Goal: Transaction & Acquisition: Purchase product/service

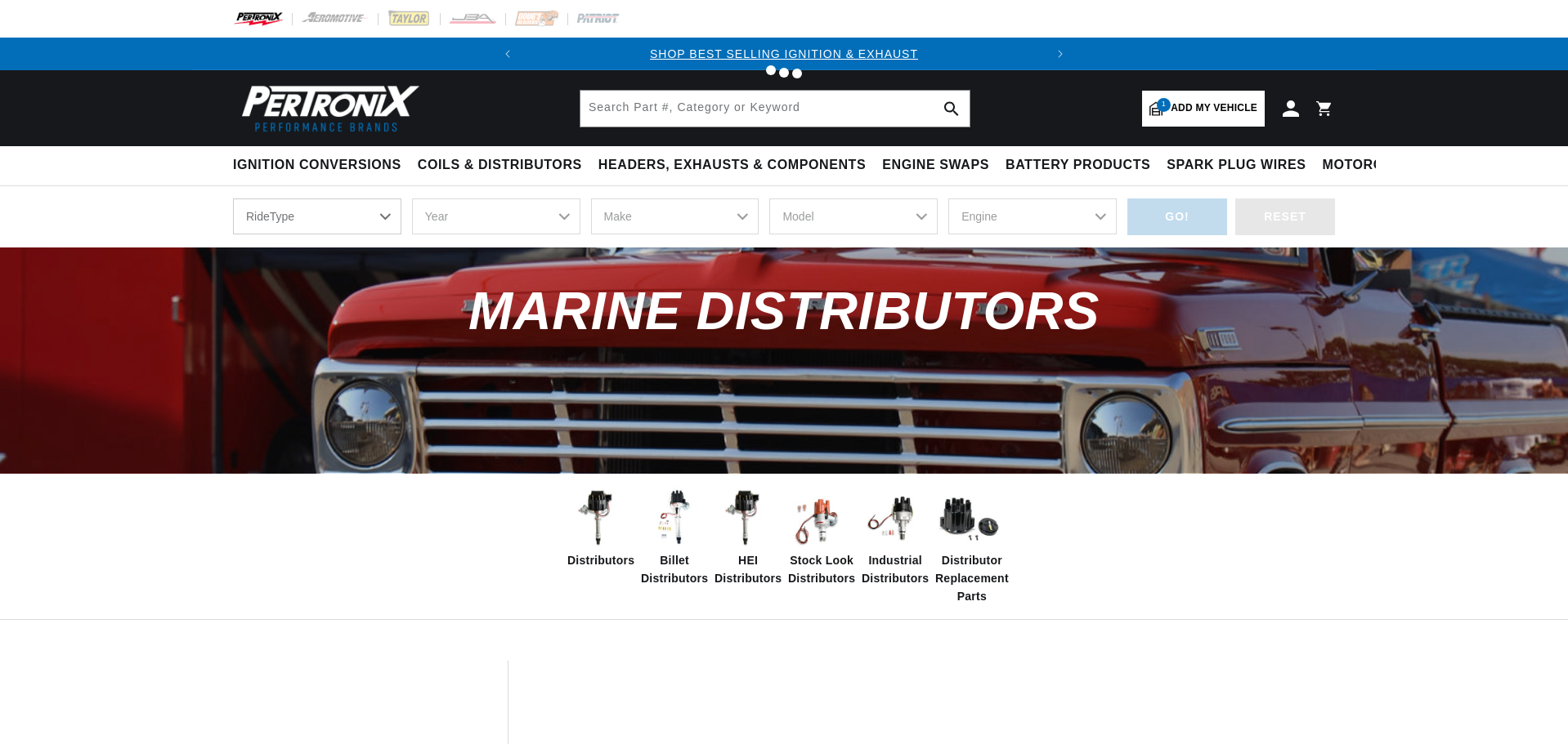
select select "1984"
select select "Chevrolet"
select select "K10"
select select "5.7L"
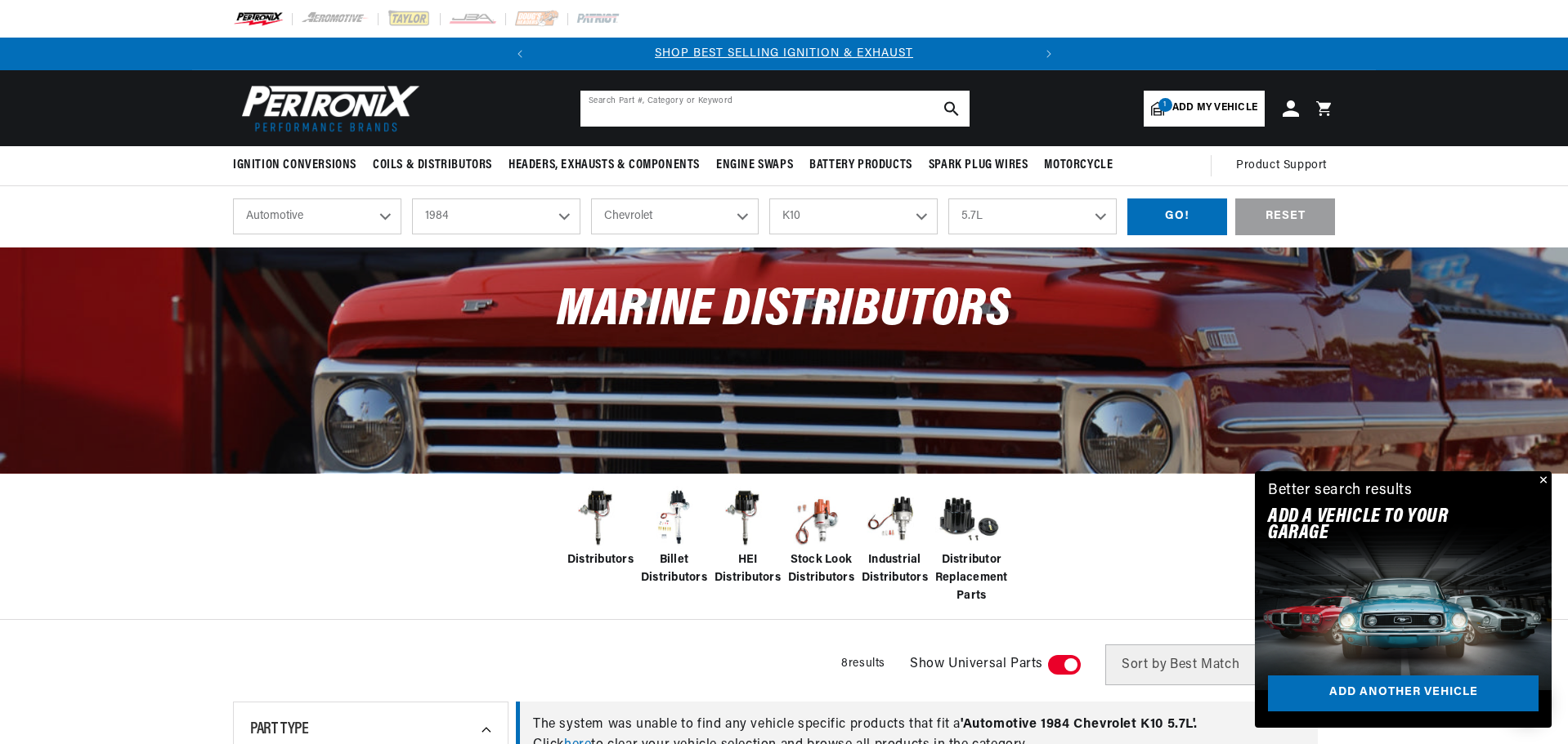
click at [618, 106] on input "text" at bounding box center [775, 109] width 389 height 36
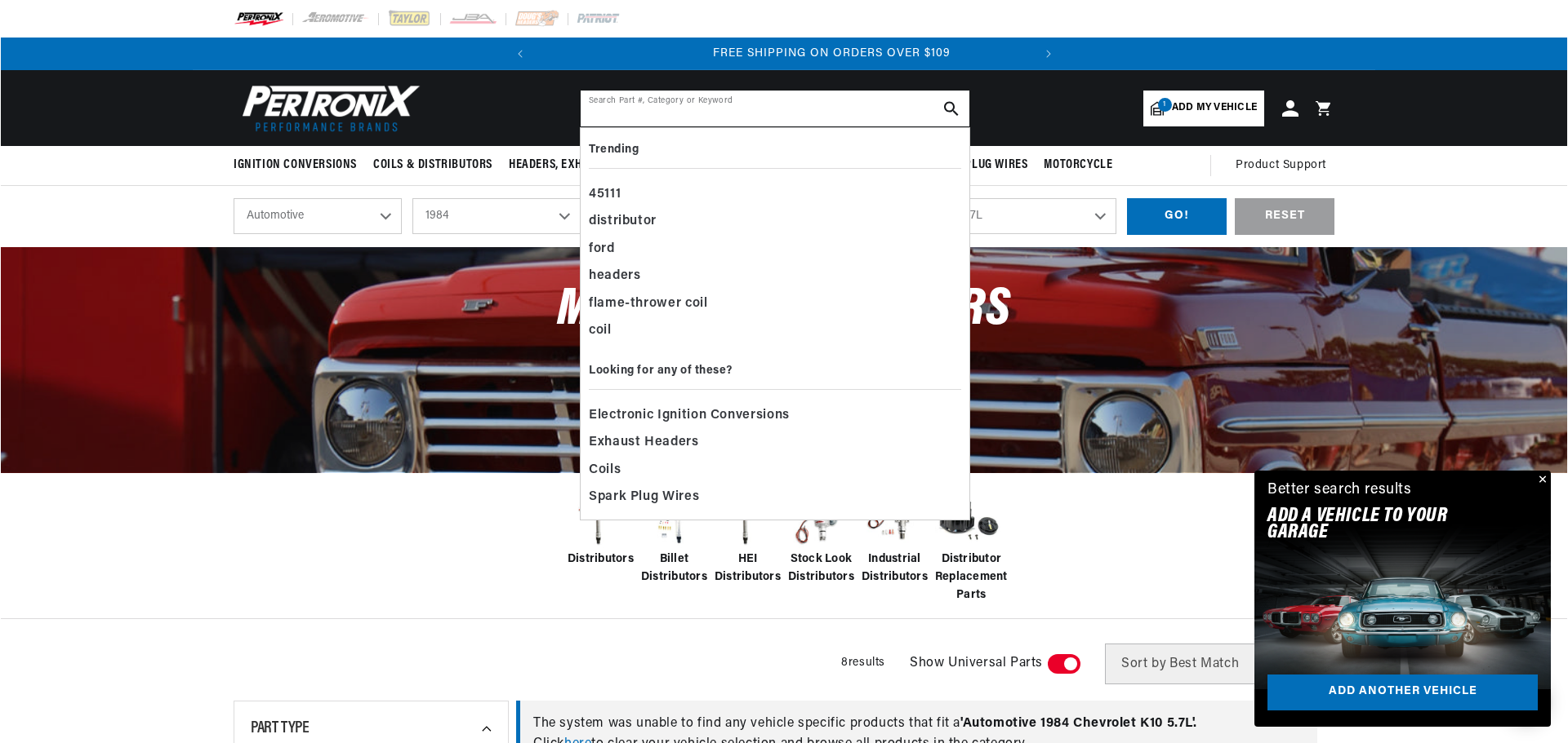
scroll to position [0, 495]
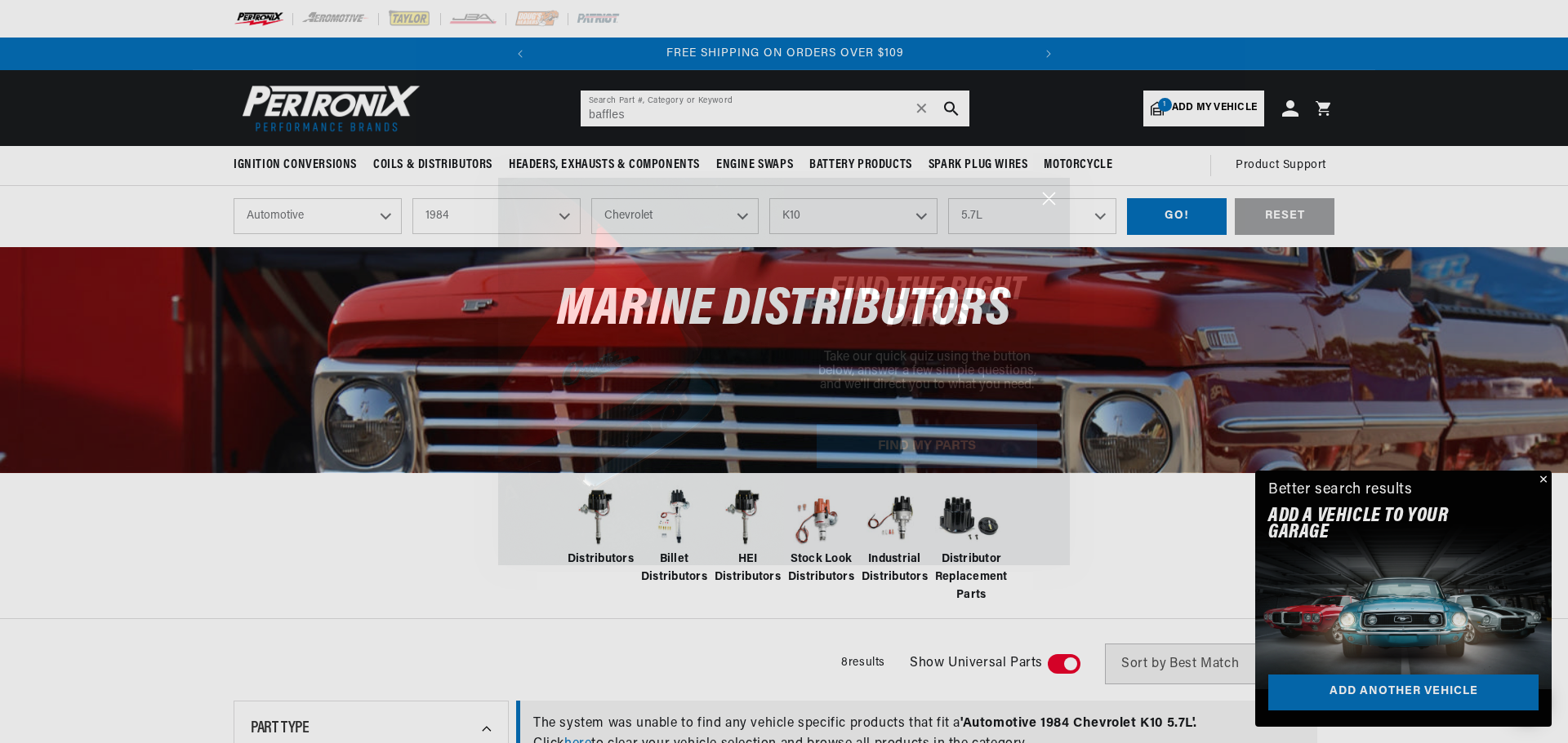
type input "baffles"
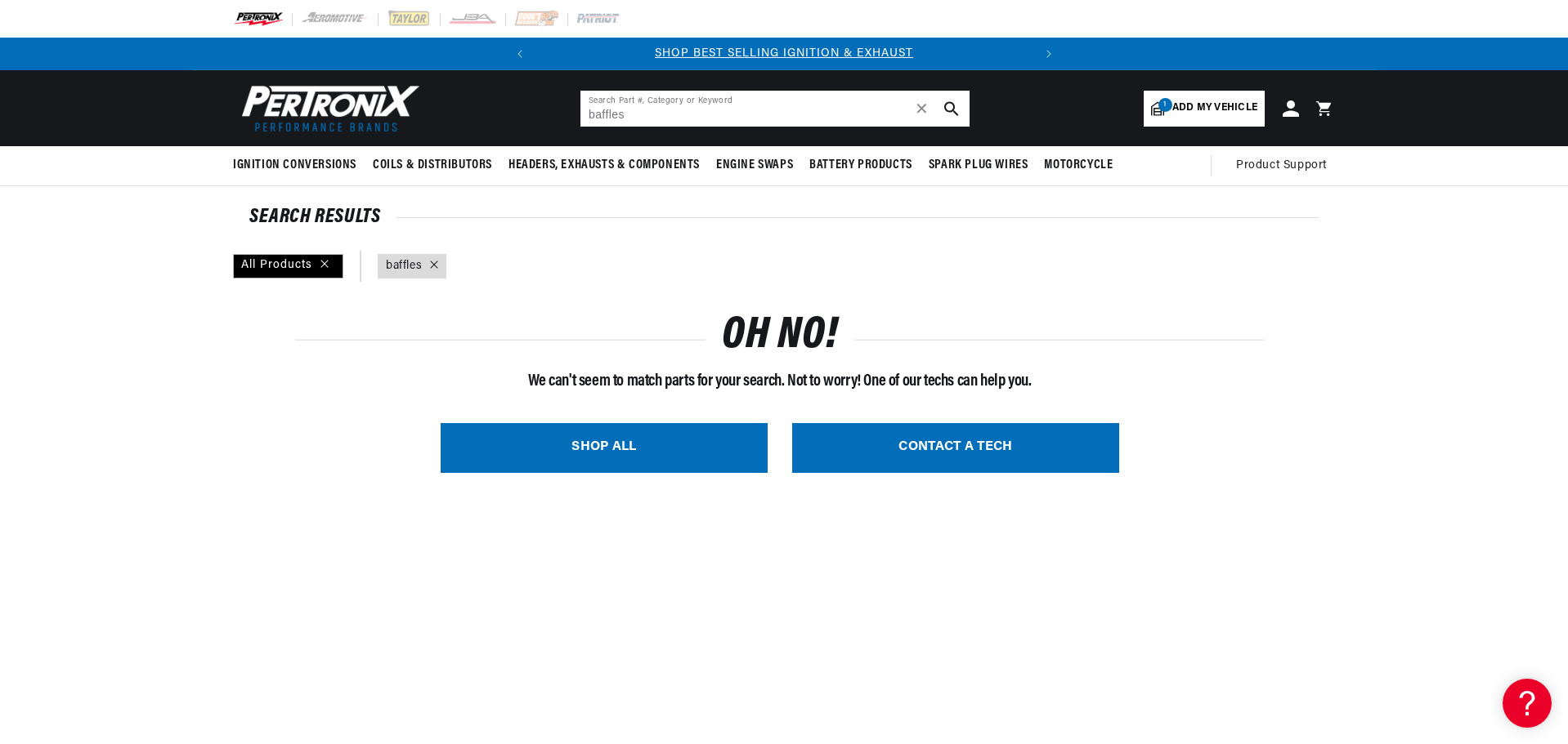
click at [638, 112] on input "baffles" at bounding box center [775, 109] width 389 height 36
click at [585, 114] on input "baffles" at bounding box center [775, 109] width 389 height 36
type input "exhuastbaffles"
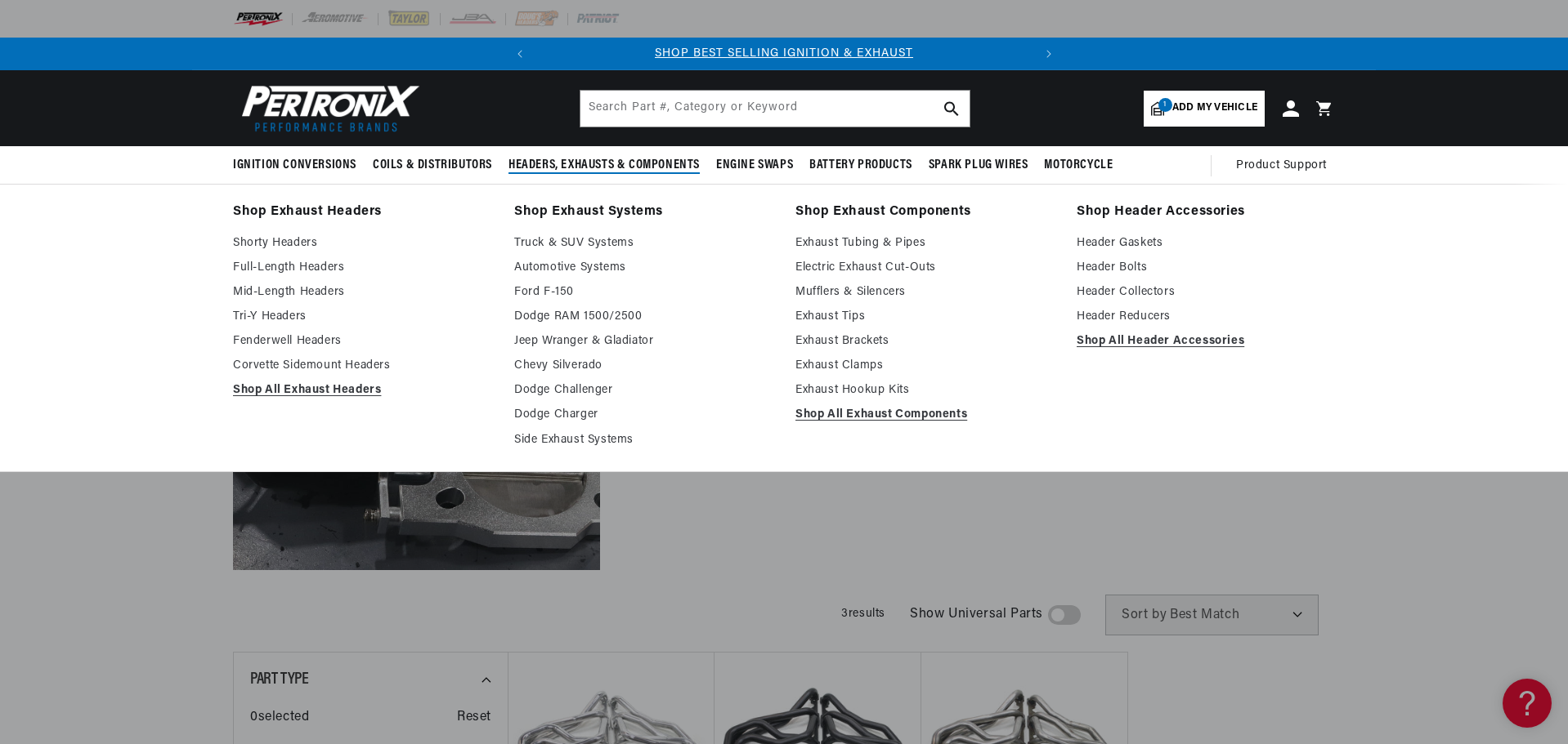
click at [591, 163] on span "Headers, Exhausts & Components" at bounding box center [604, 165] width 191 height 17
click at [1168, 340] on link "Shop All Header Accessories" at bounding box center [1205, 341] width 258 height 20
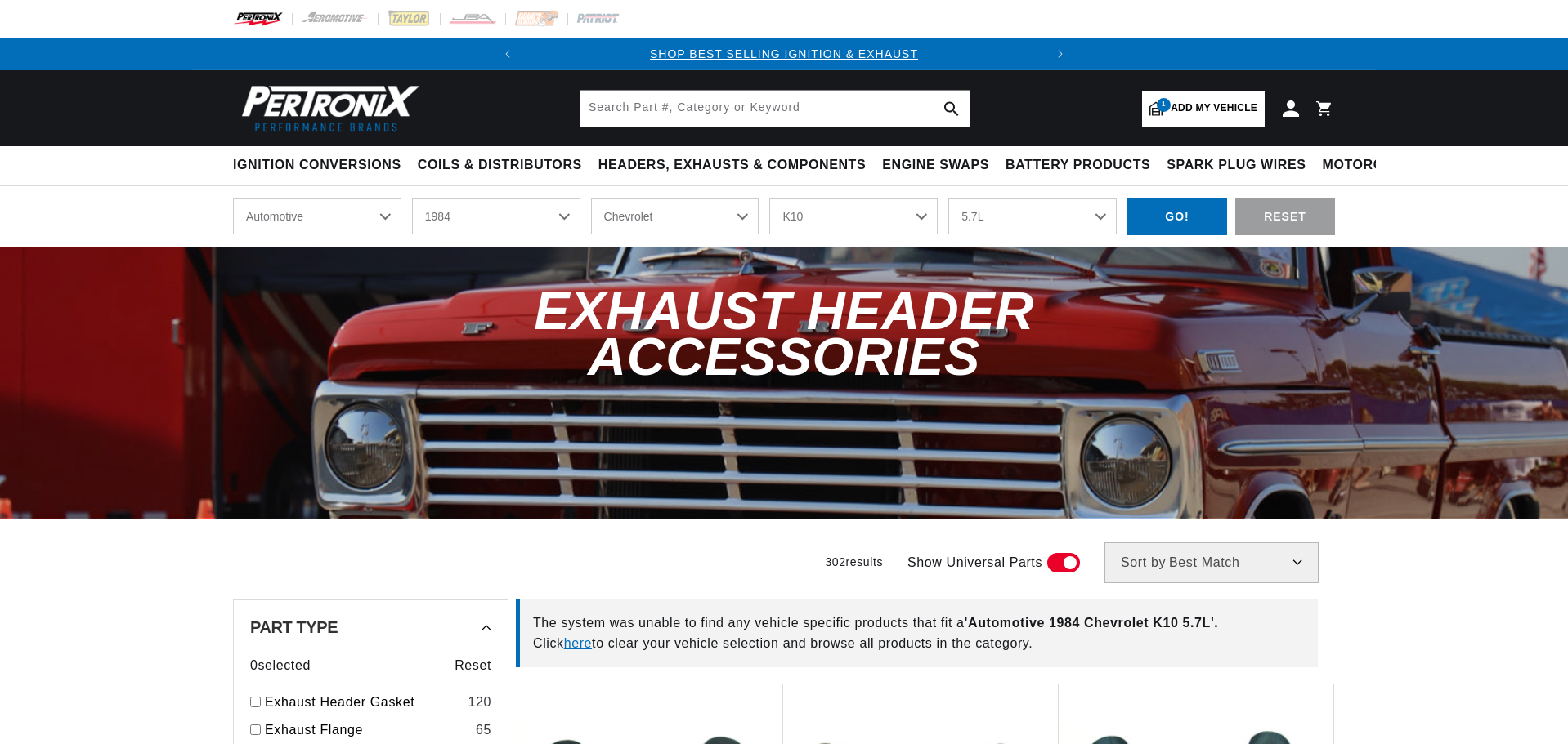
select select "1984"
select select "Chevrolet"
select select "K10"
select select "5.7L"
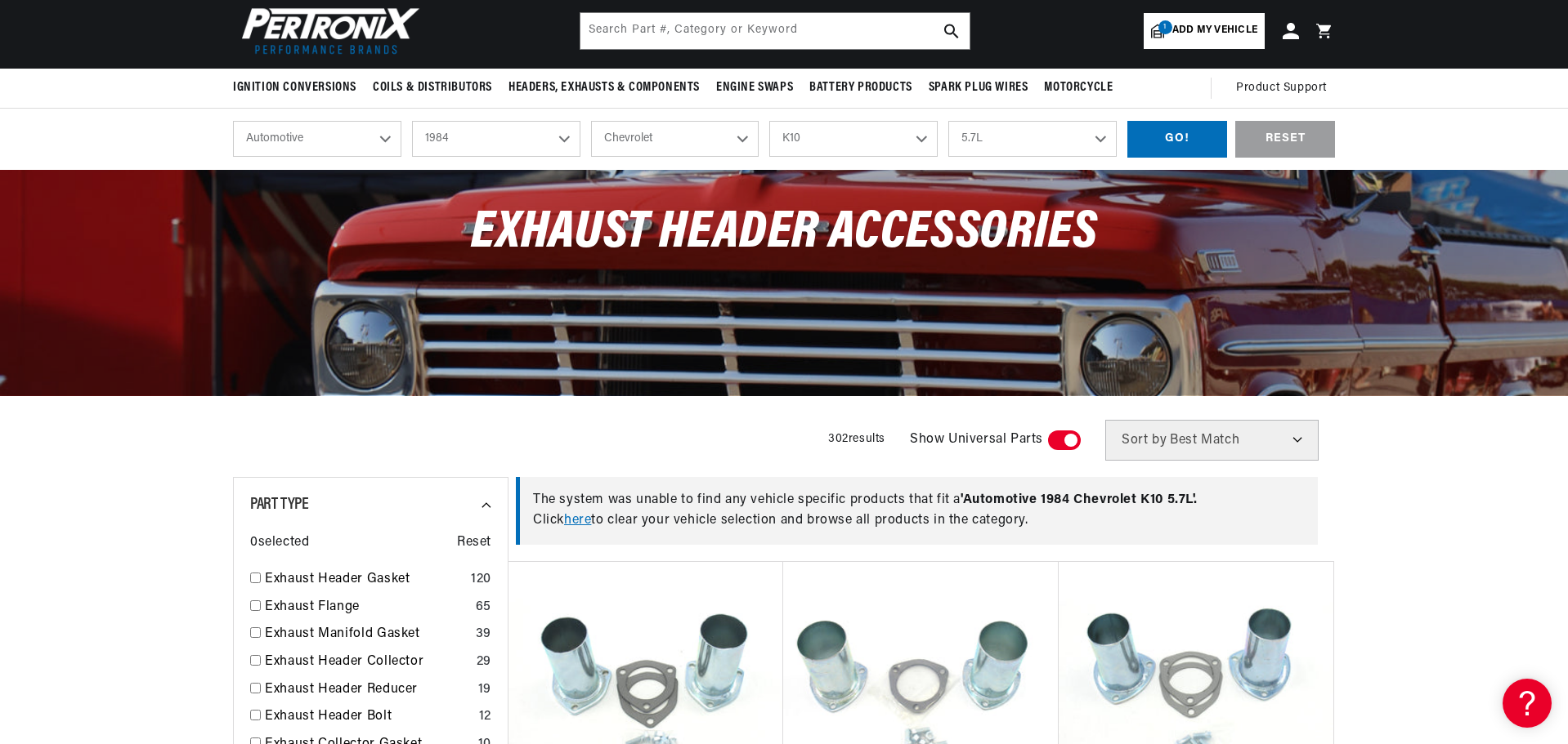
scroll to position [164, 0]
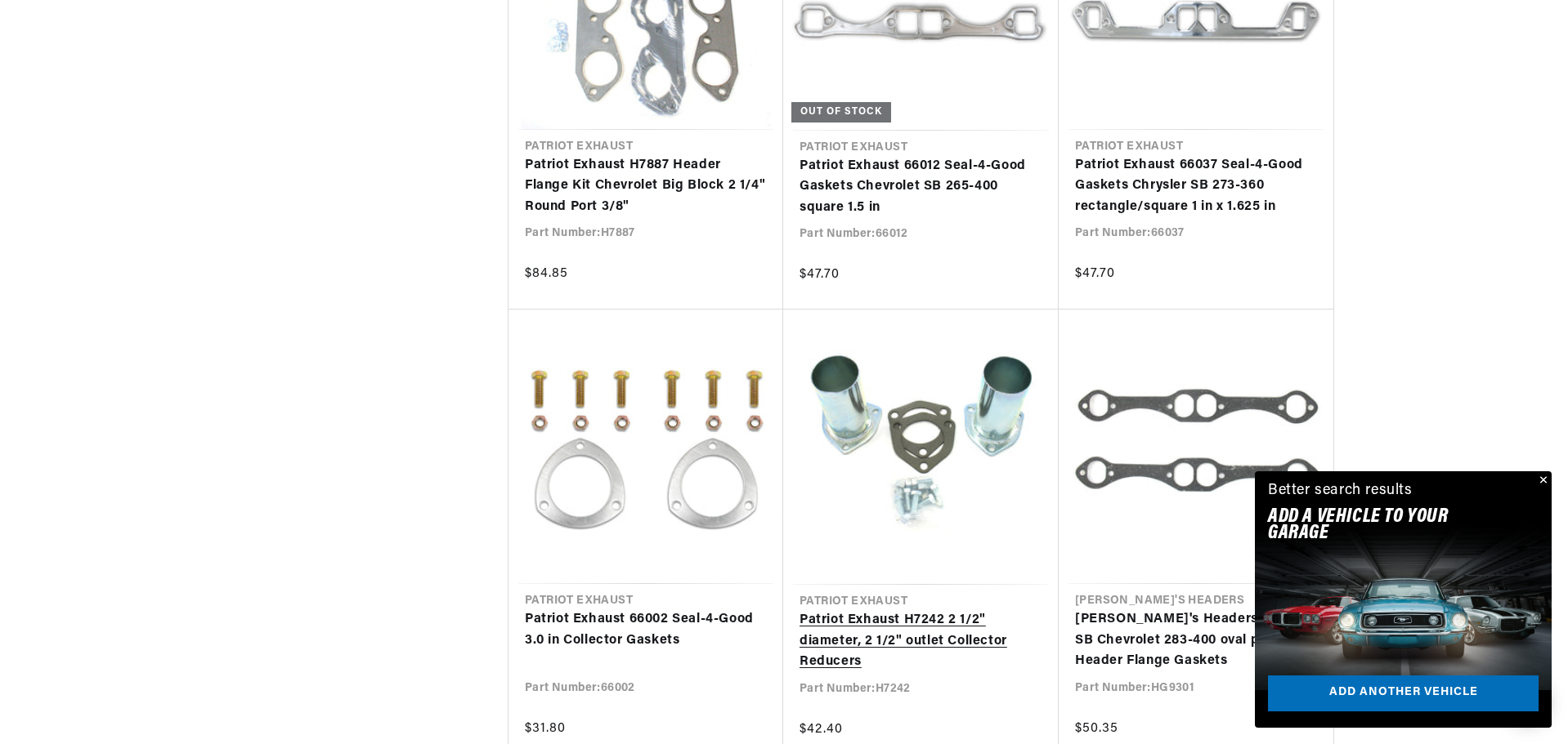
scroll to position [0, 496]
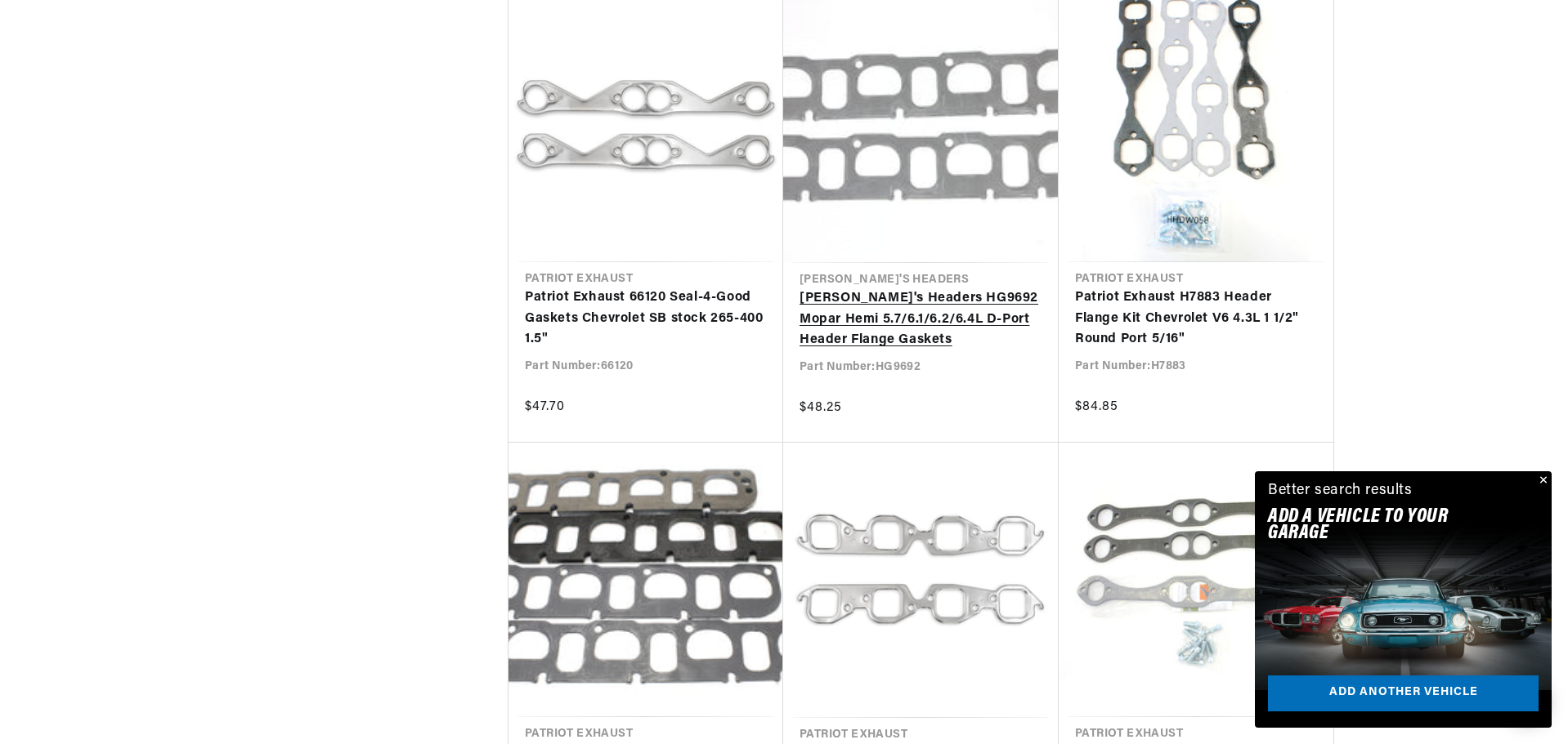
scroll to position [0, 489]
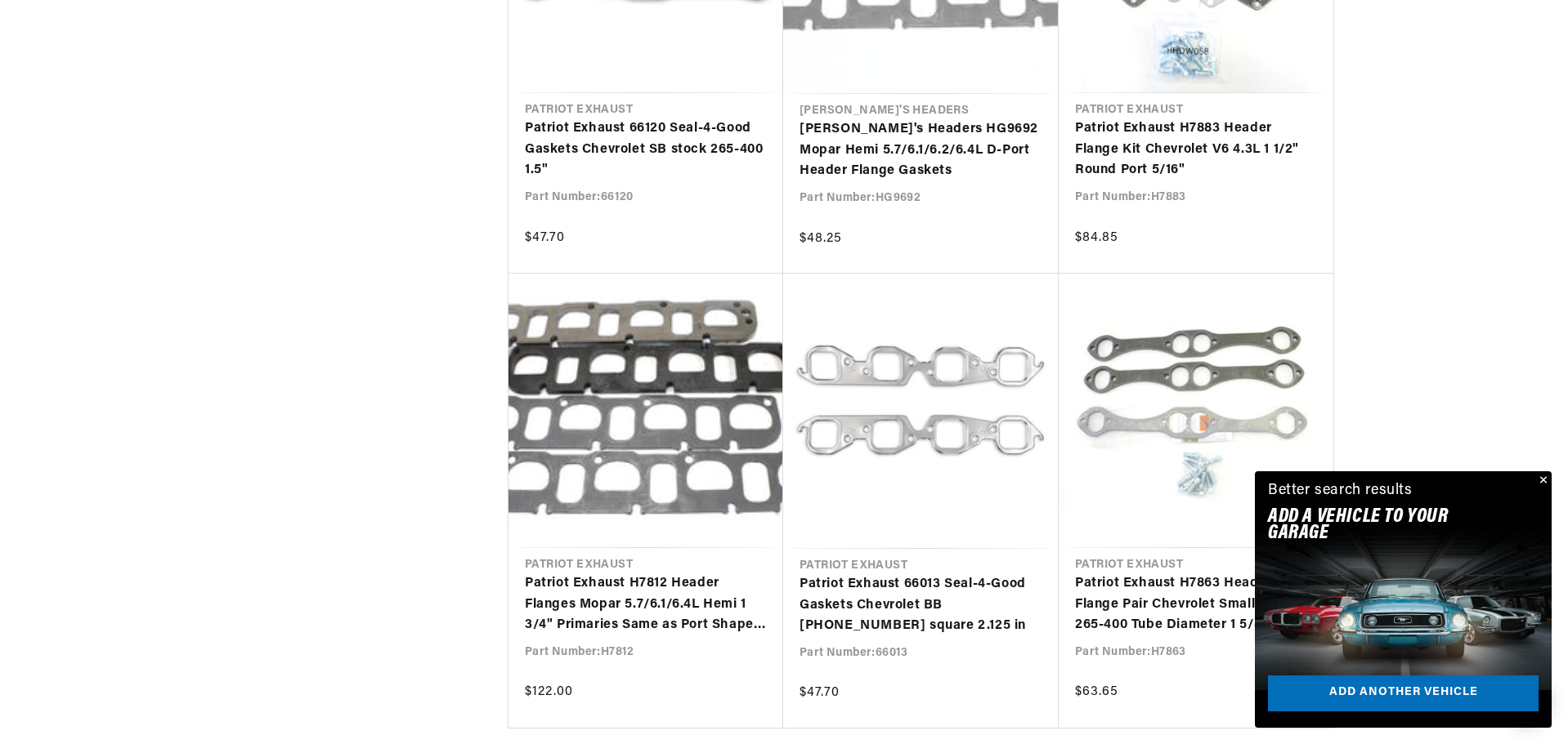
scroll to position [0, 496]
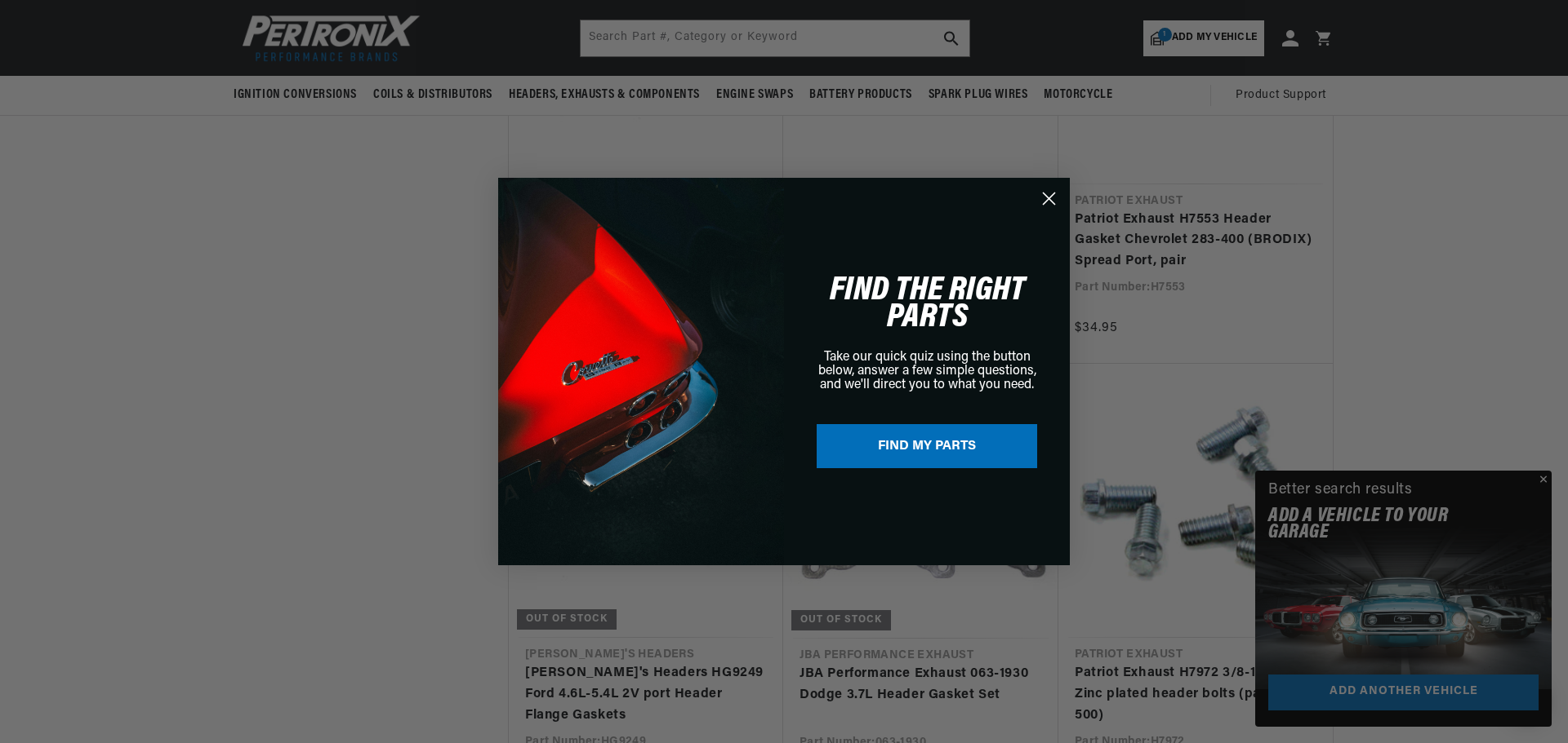
click at [1042, 199] on circle "Close dialog" at bounding box center [1048, 199] width 27 height 27
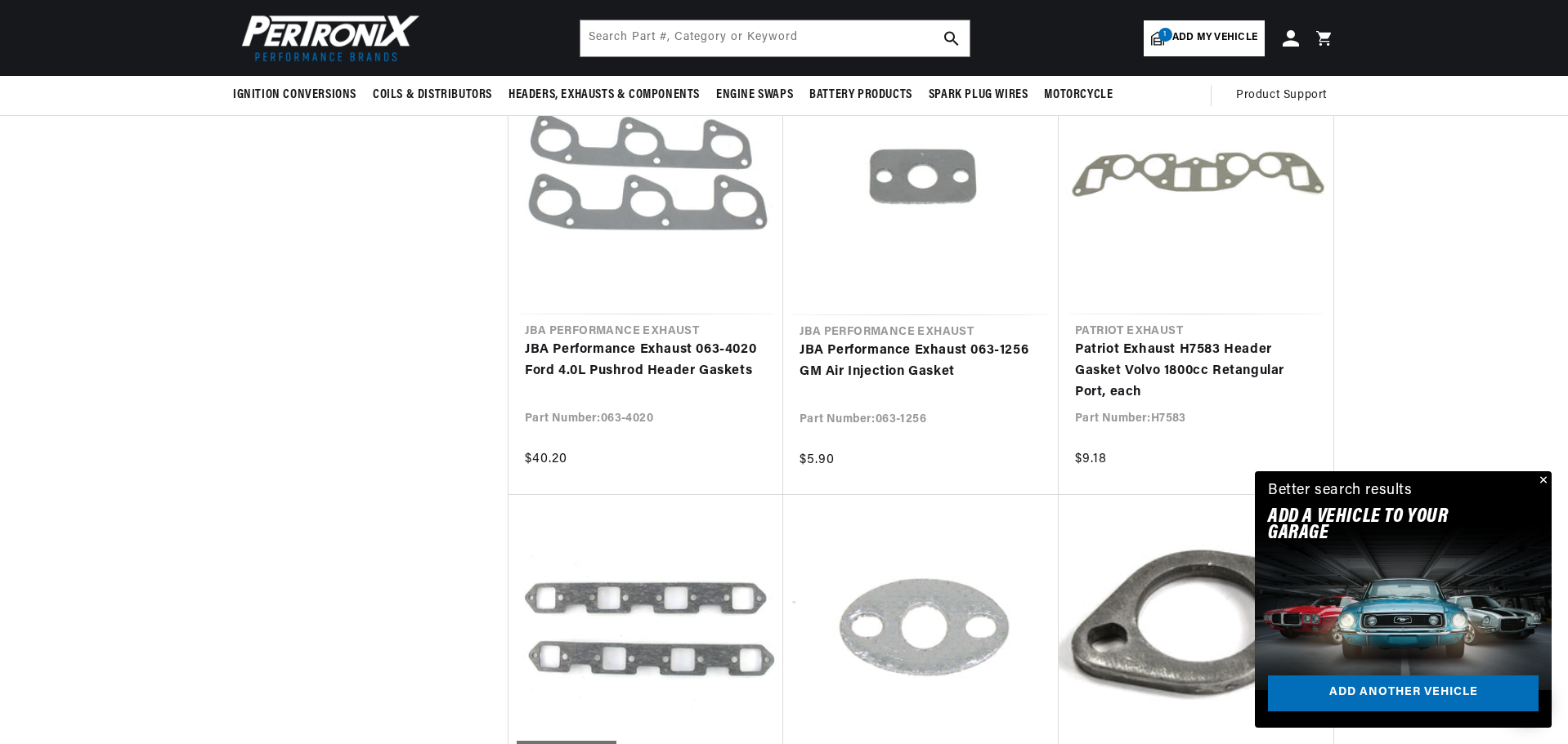
scroll to position [42899, 0]
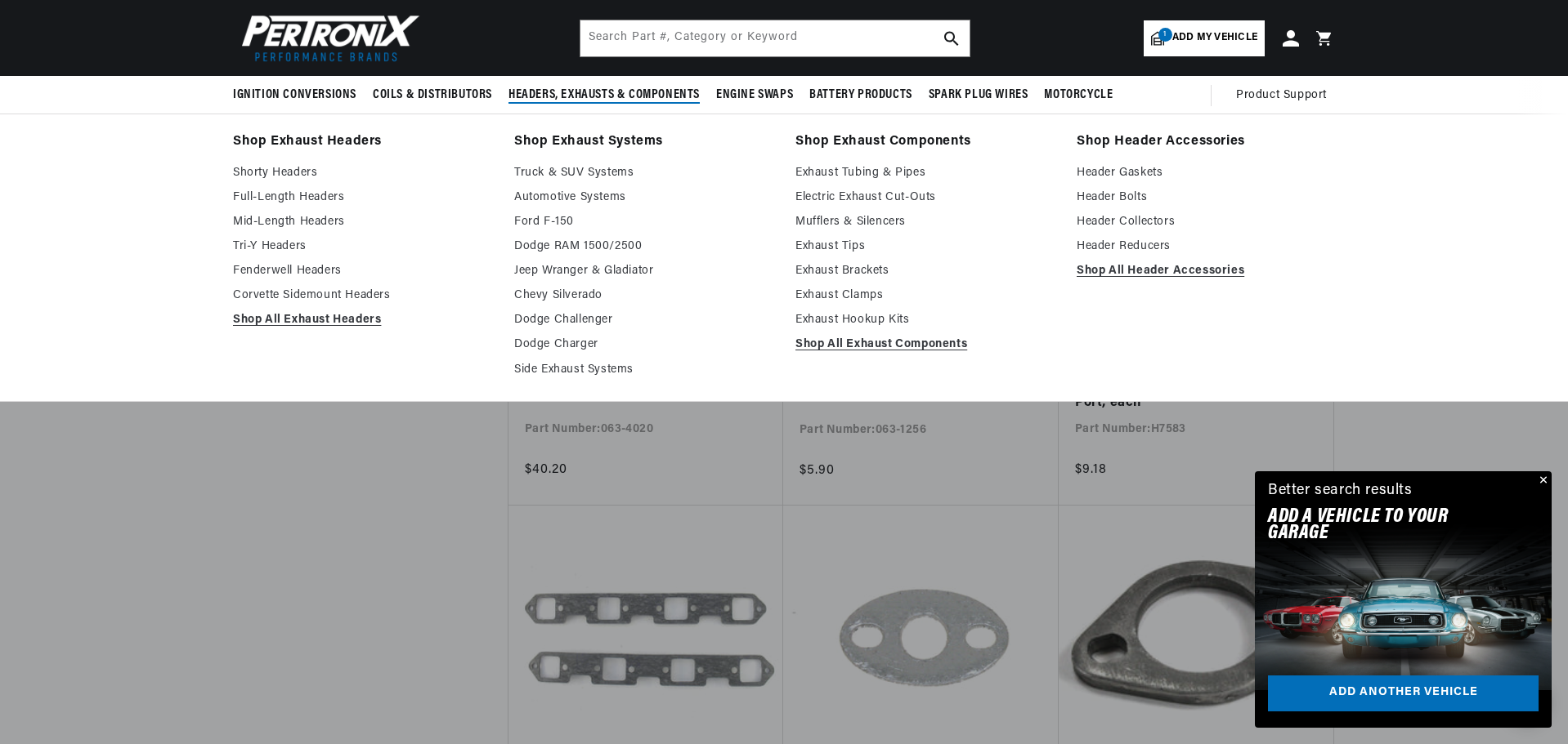
click at [622, 93] on span "Headers, Exhausts & Components" at bounding box center [604, 96] width 191 height 17
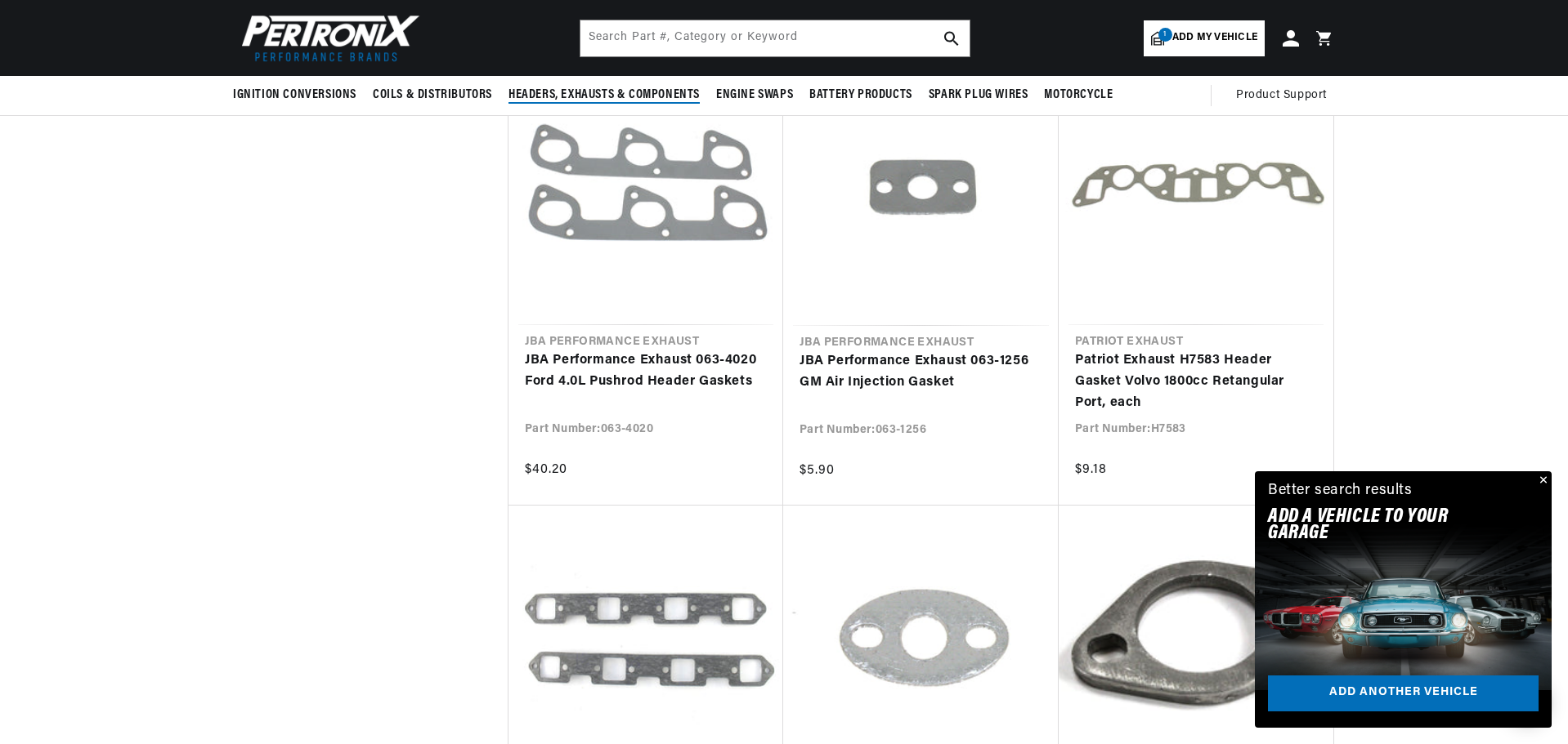
click at [622, 93] on span "Headers, Exhausts & Components" at bounding box center [604, 96] width 191 height 17
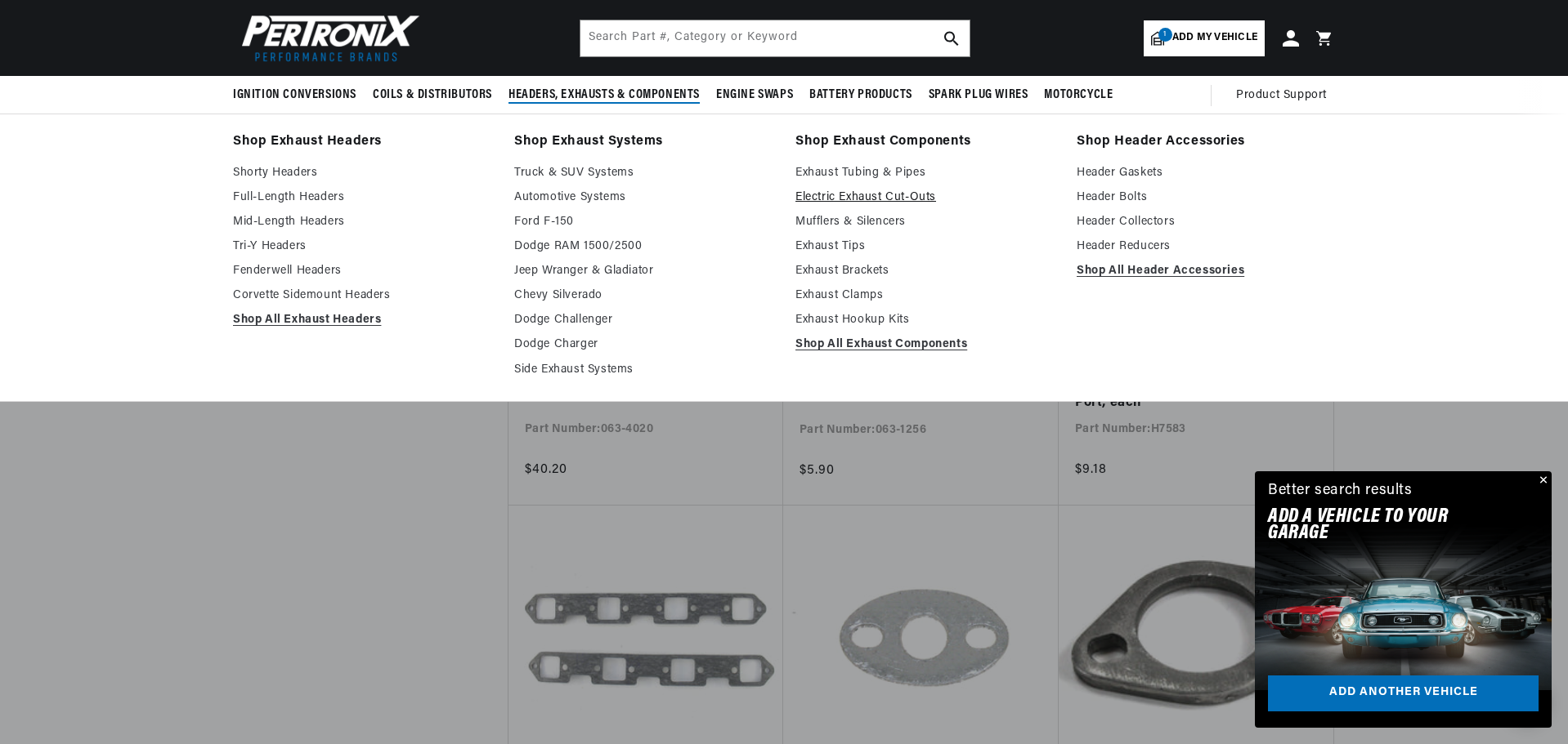
scroll to position [0, 0]
click at [862, 225] on link "Mufflers & Silencers" at bounding box center [924, 222] width 258 height 20
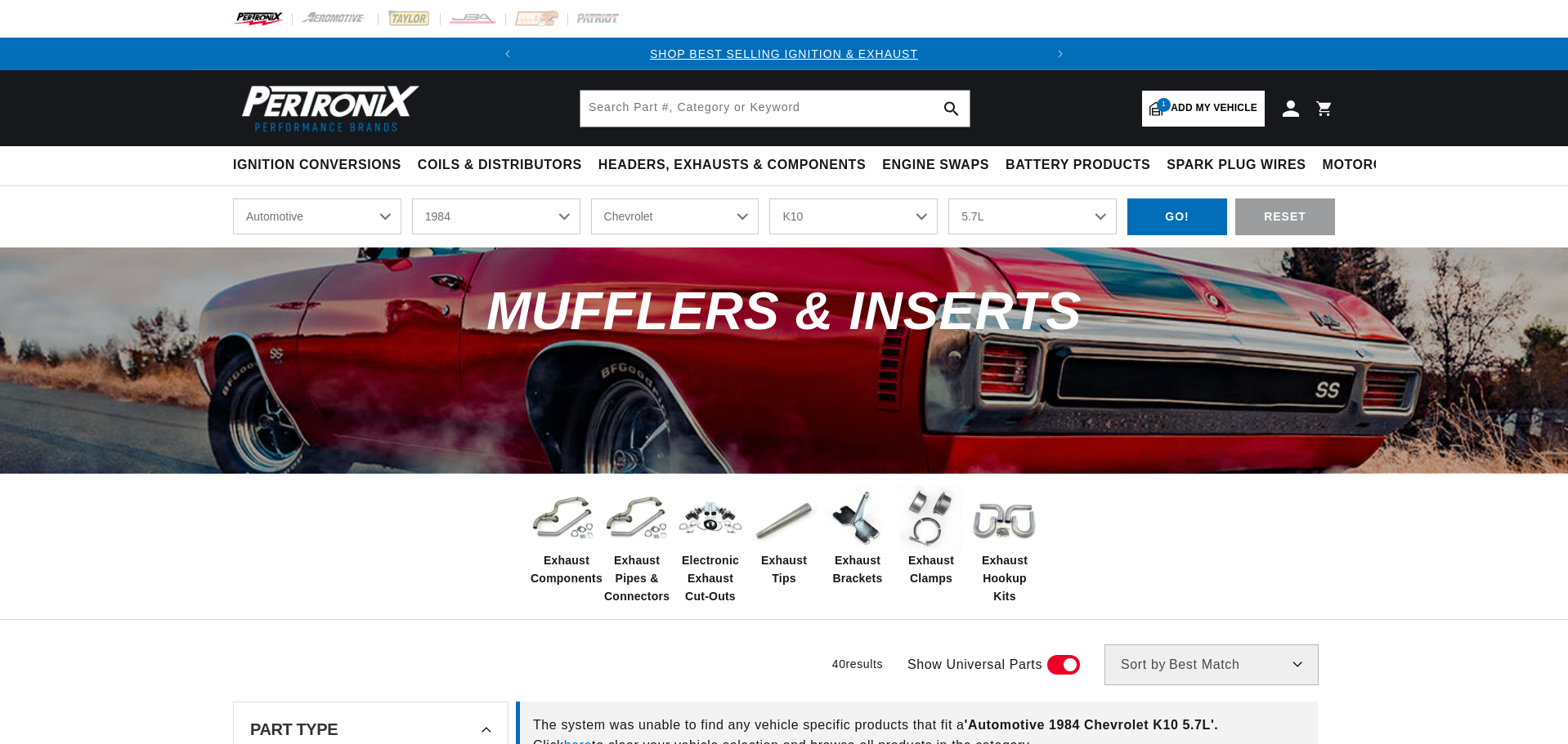
select select "1984"
select select "Chevrolet"
select select "K10"
select select "5.7L"
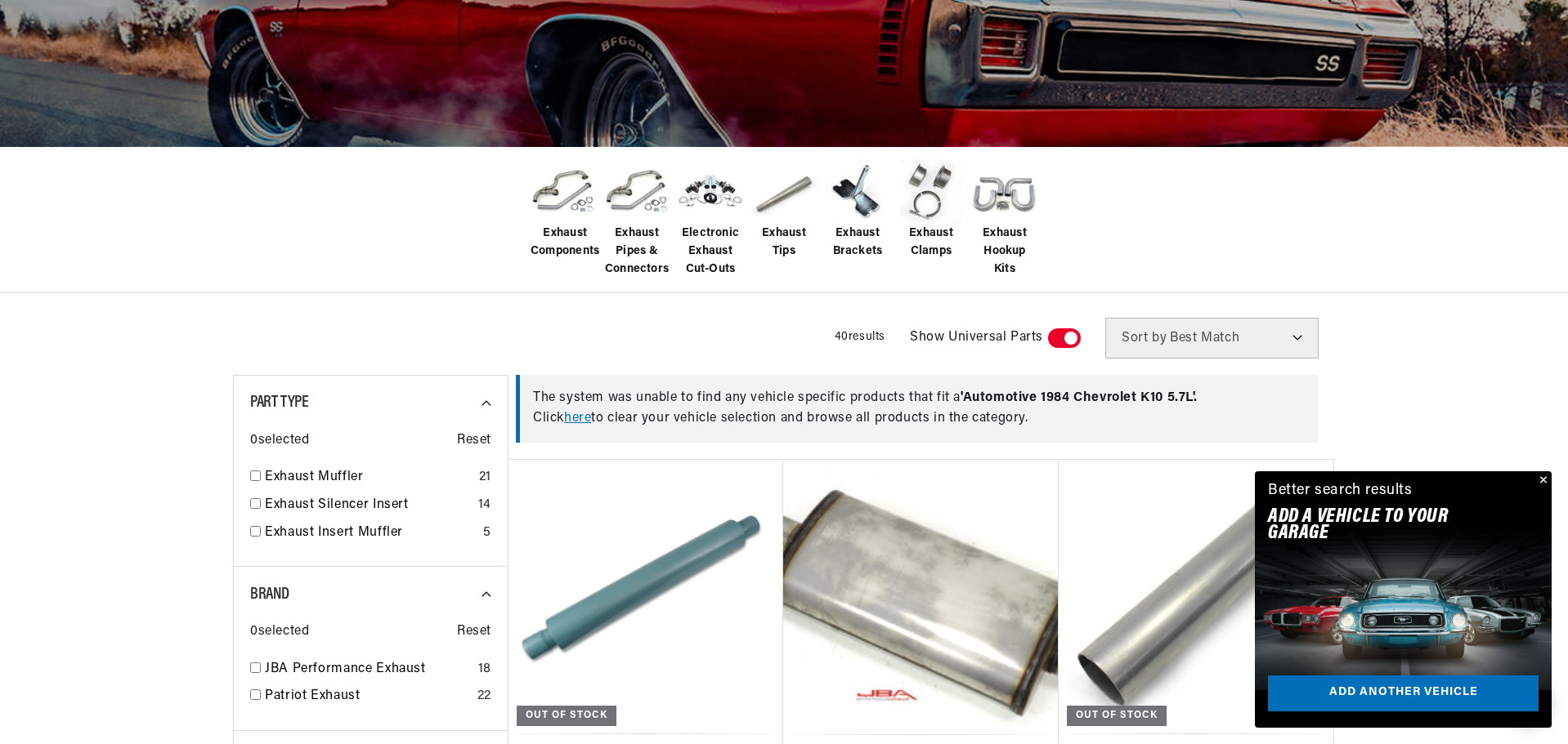
scroll to position [0, 496]
click at [711, 256] on span "Electronic Exhaust Cut-Outs" at bounding box center [710, 252] width 65 height 55
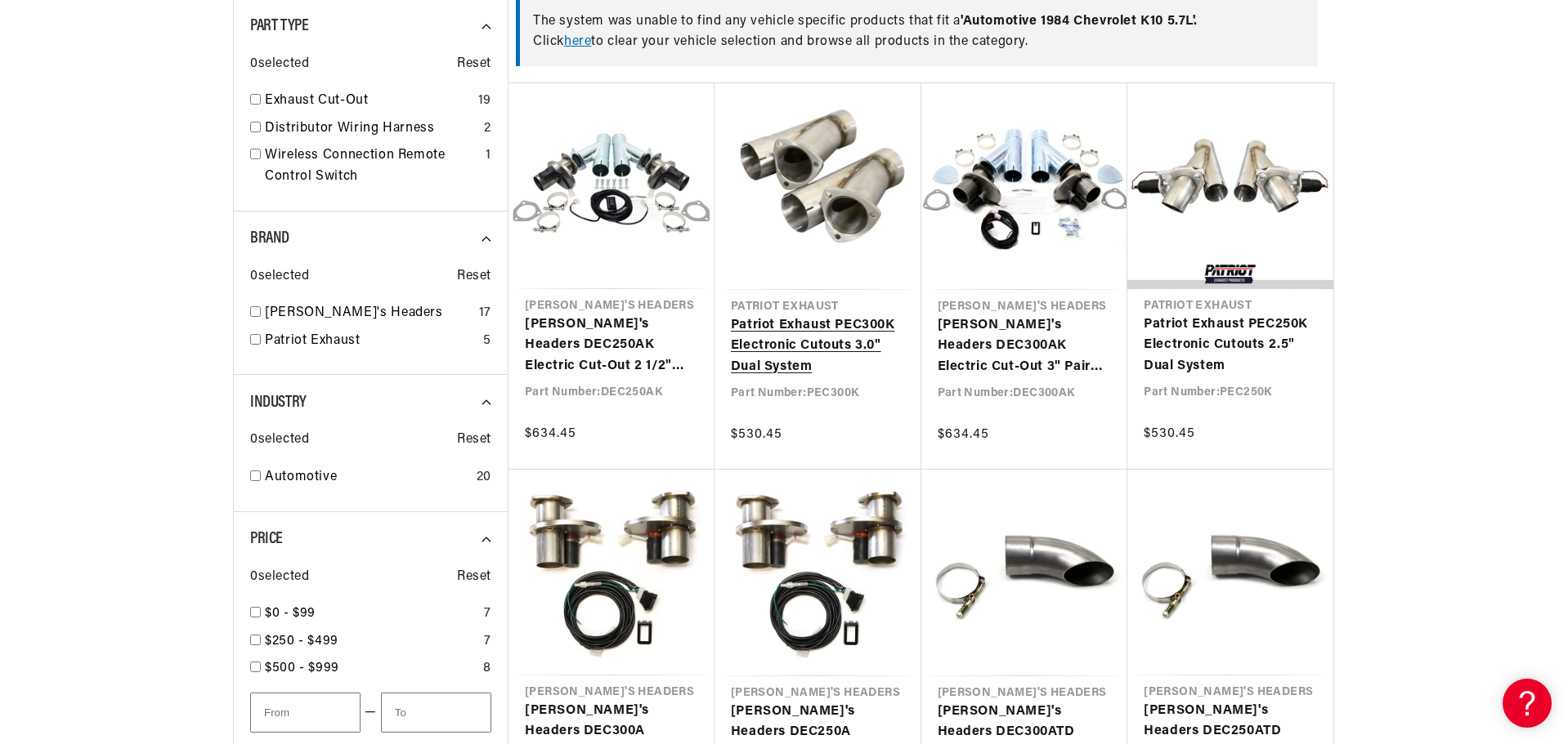
scroll to position [0, 496]
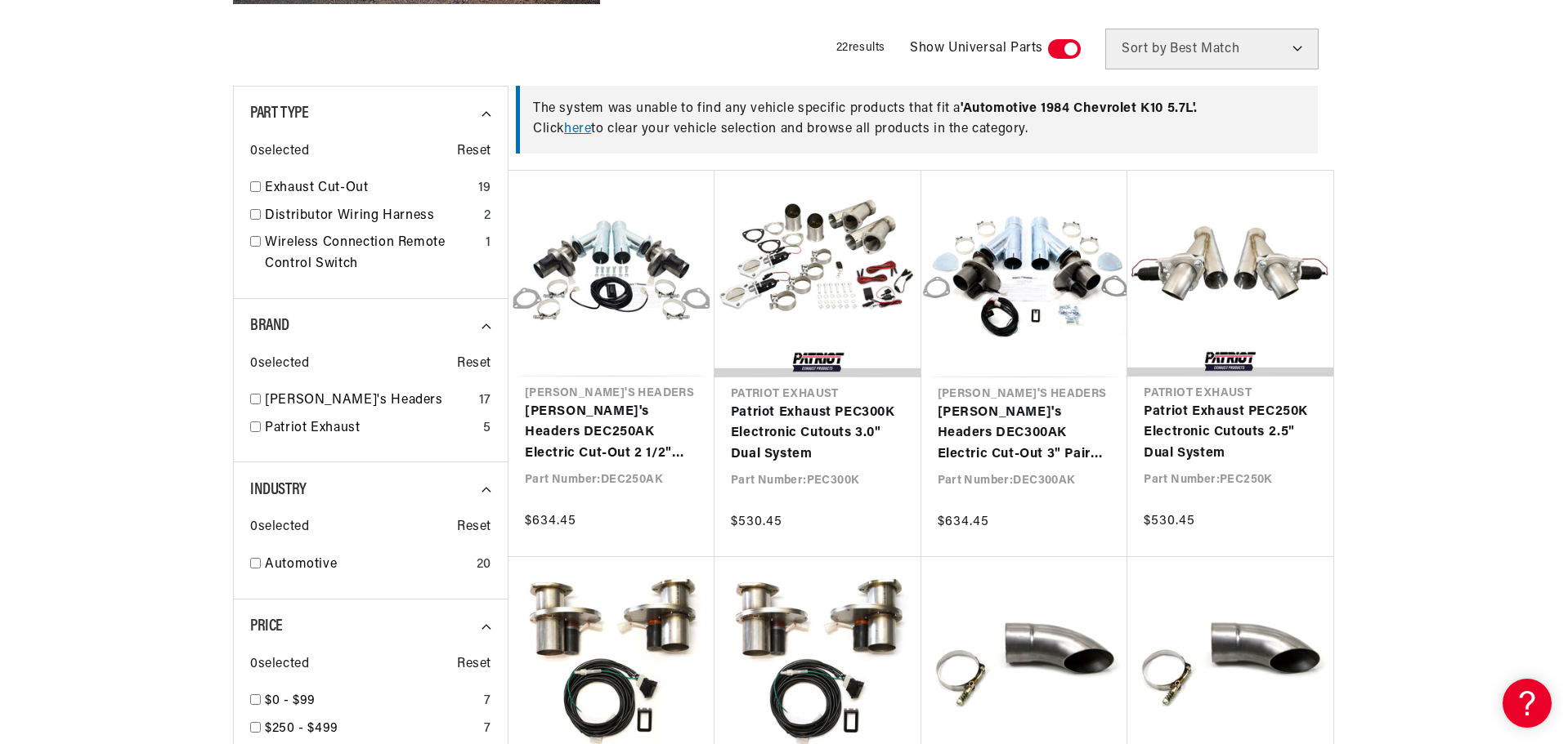
scroll to position [654, 0]
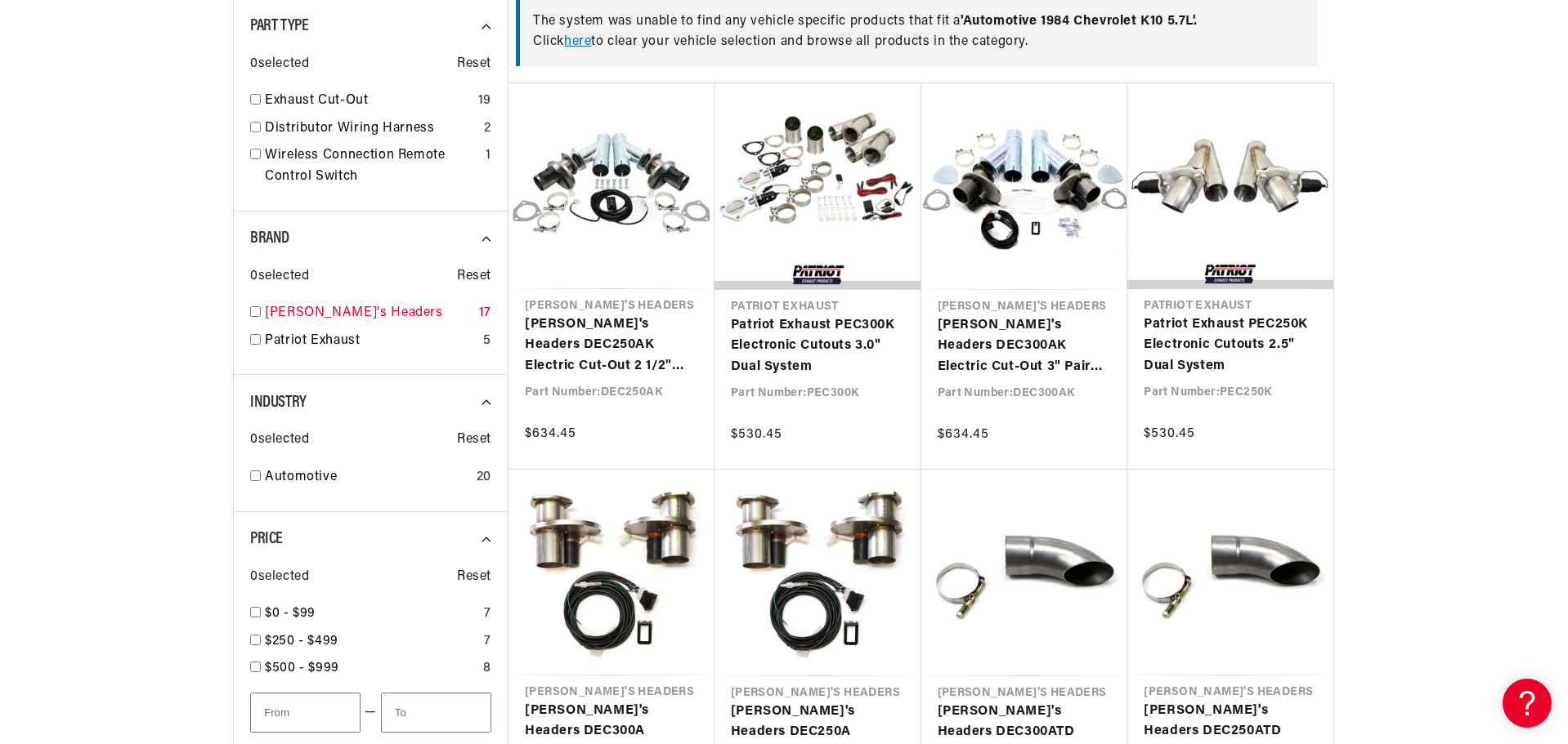
click at [308, 314] on link "[PERSON_NAME]'s Headers" at bounding box center [368, 314] width 208 height 21
checkbox input "true"
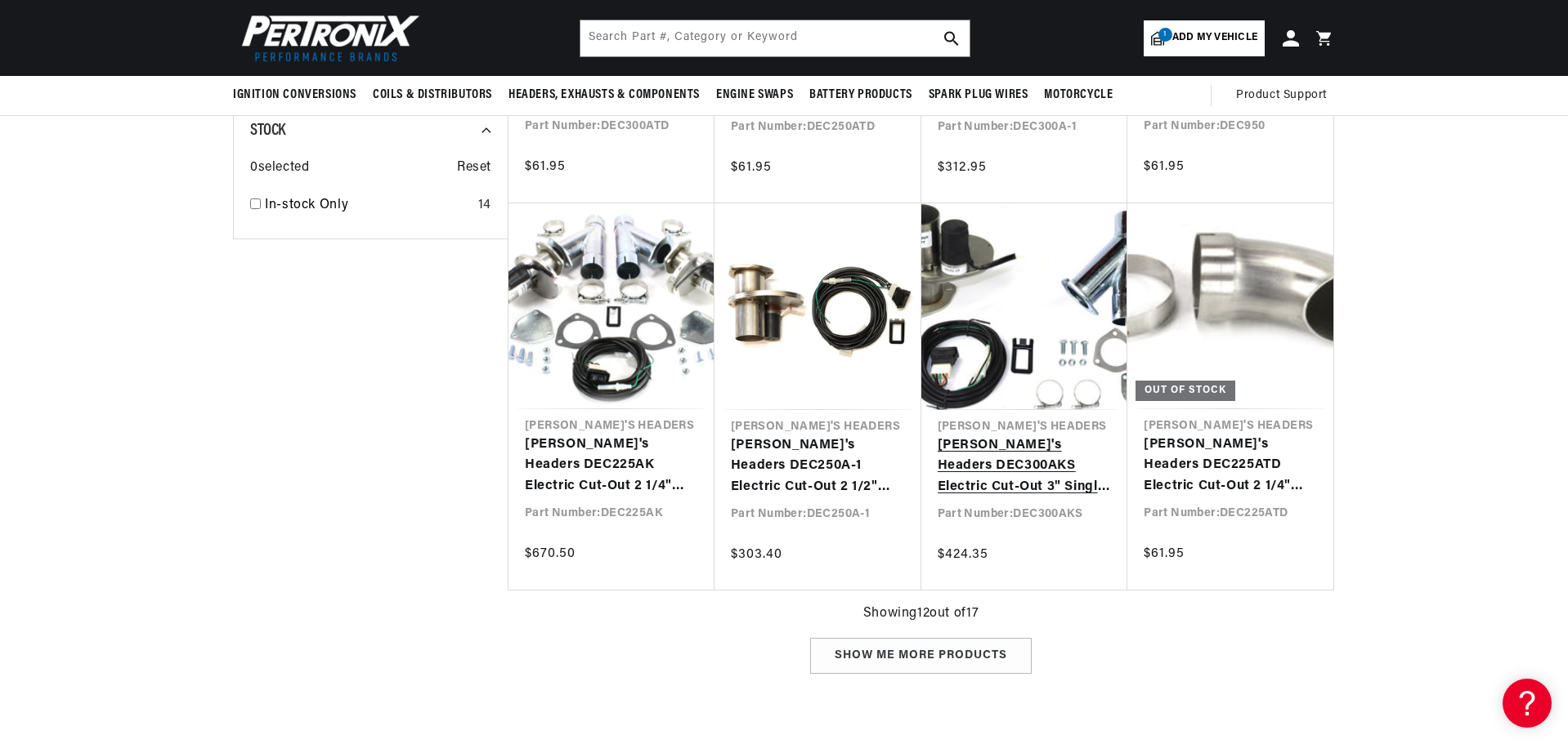
click at [1009, 462] on link "Doug's Headers DEC300AKS Electric Cut-Out 3" Single with Hook-Up Kit" at bounding box center [1025, 467] width 174 height 63
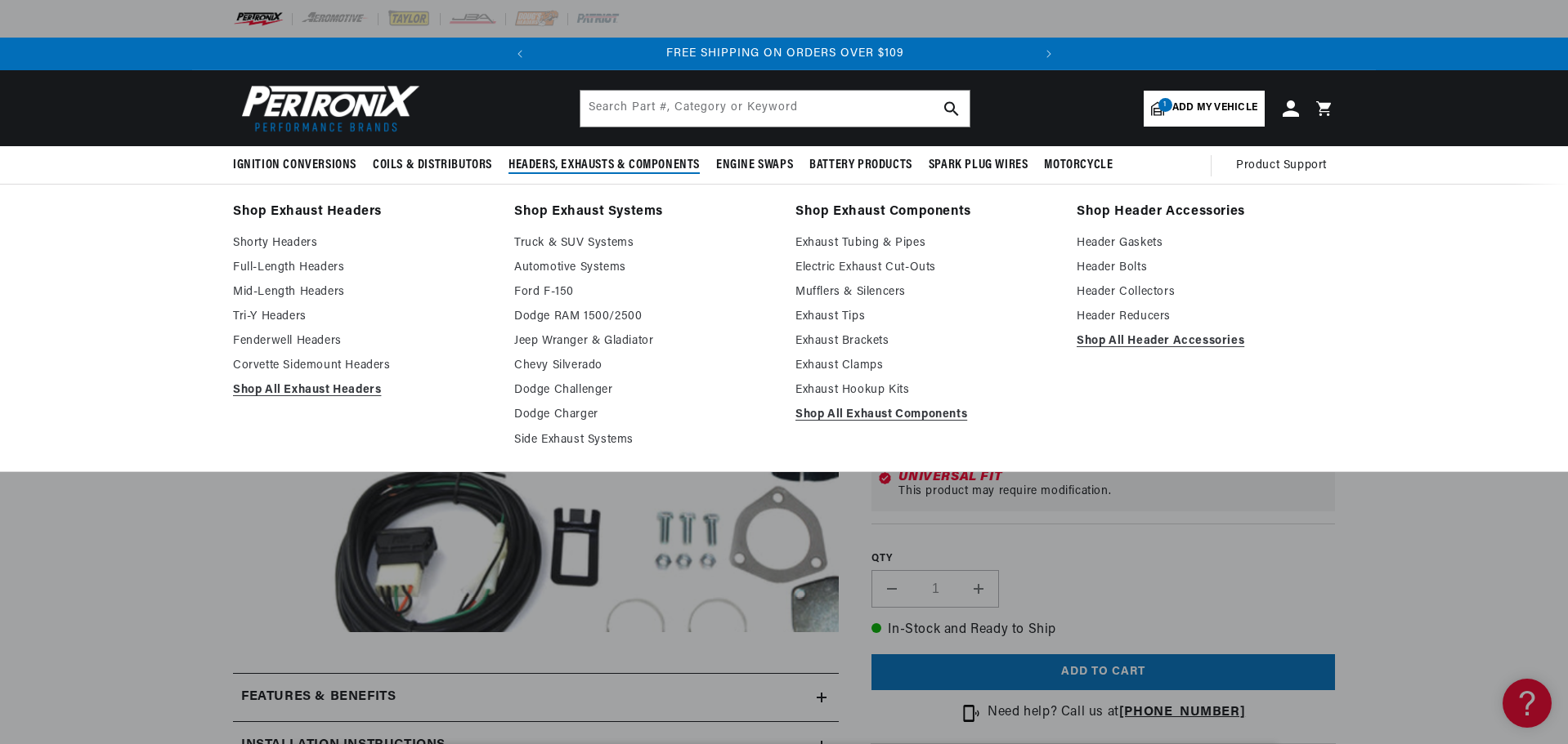
click at [563, 163] on span "Headers, Exhausts & Components" at bounding box center [604, 165] width 191 height 17
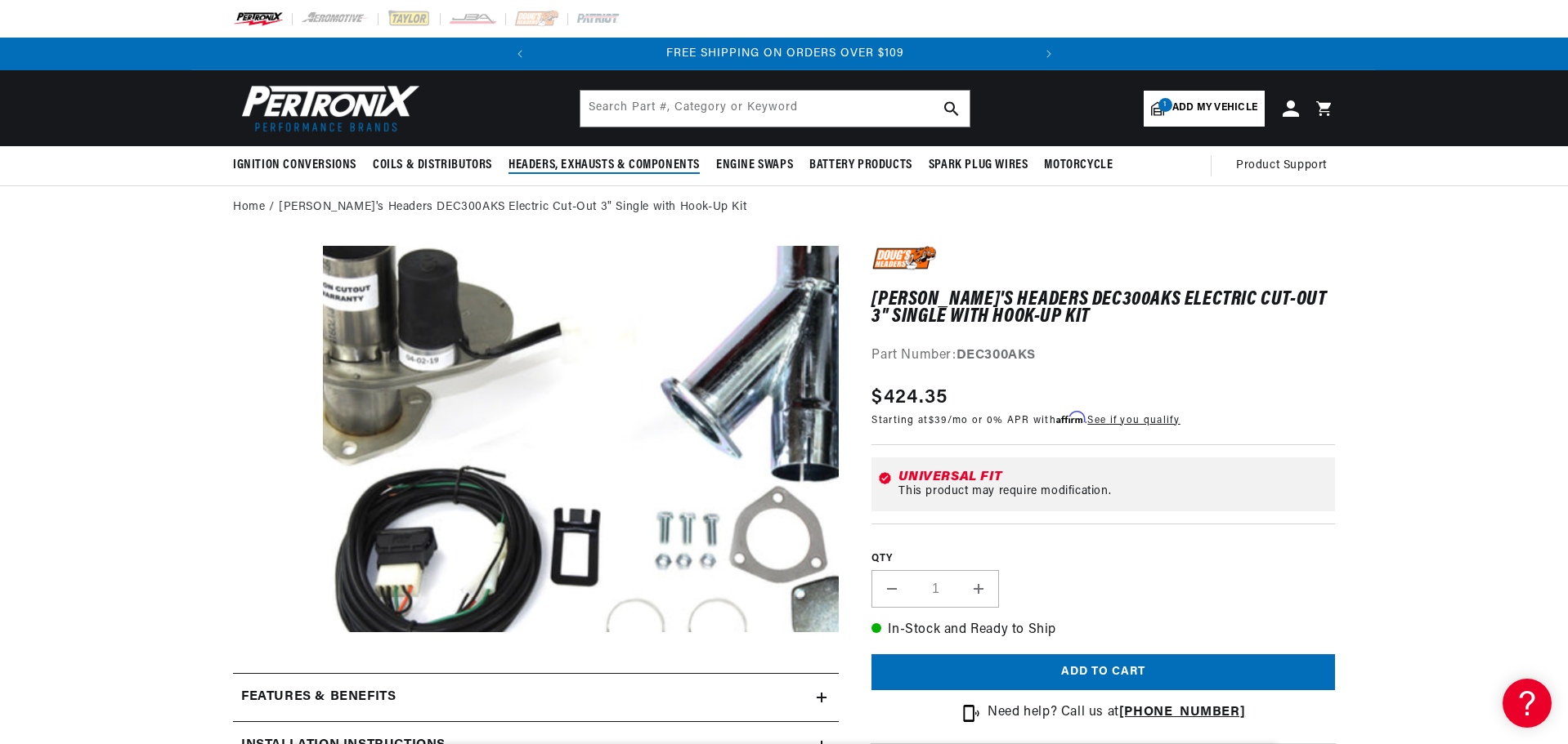
click at [566, 161] on span "Headers, Exhausts & Components" at bounding box center [604, 165] width 191 height 17
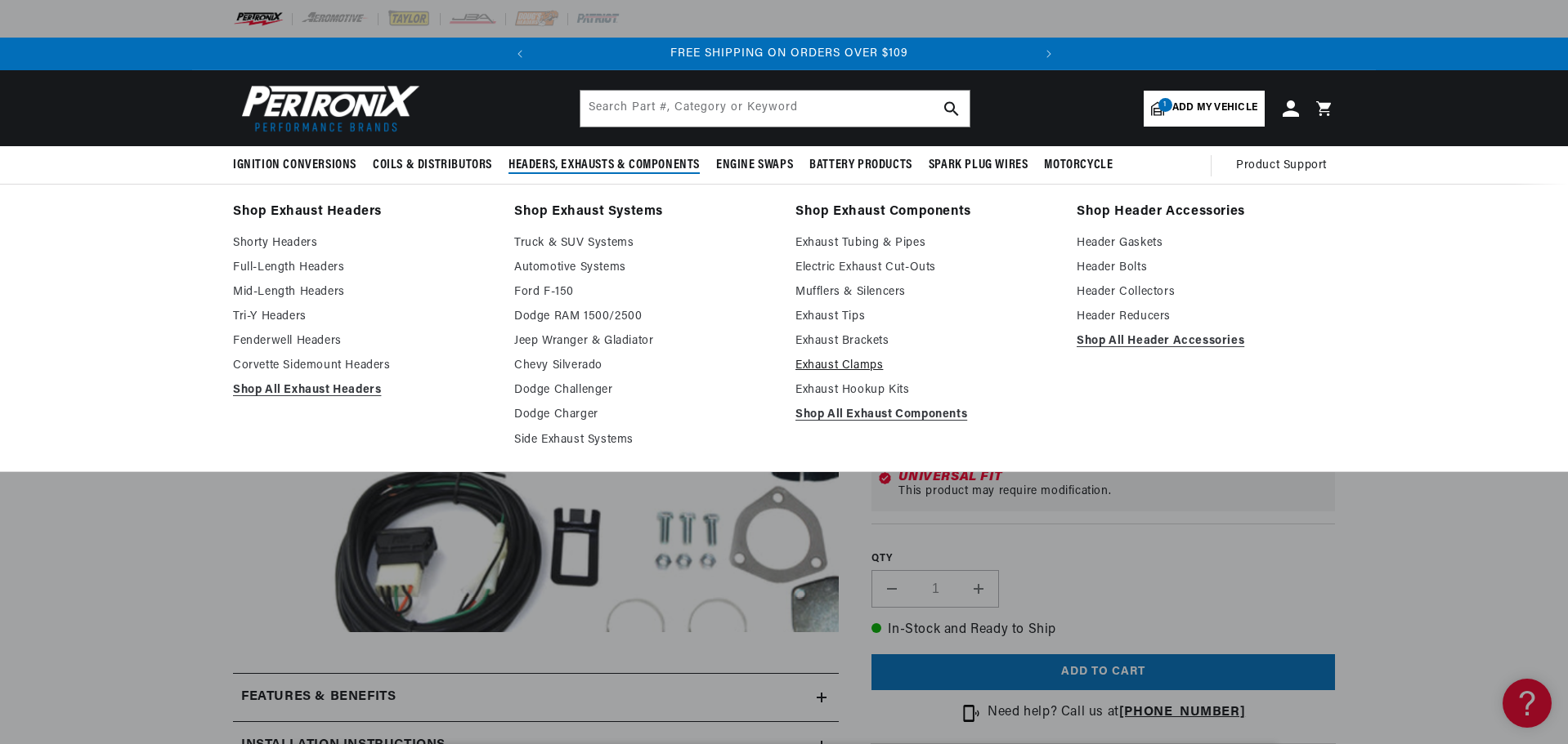
scroll to position [0, 496]
click at [858, 292] on link "Mufflers & Silencers" at bounding box center [924, 293] width 258 height 20
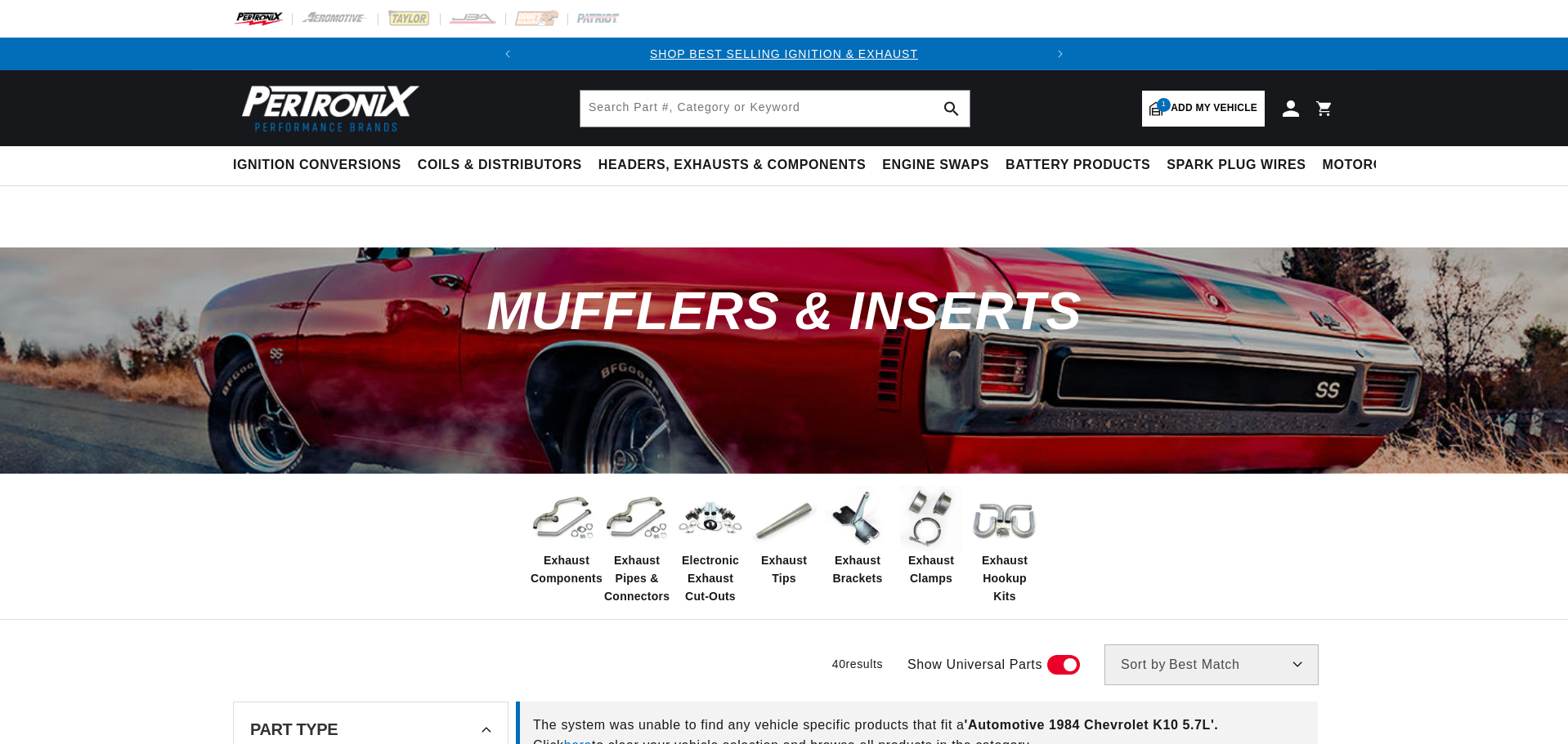
select select "1984"
select select "Chevrolet"
select select "K10"
select select "5.7L"
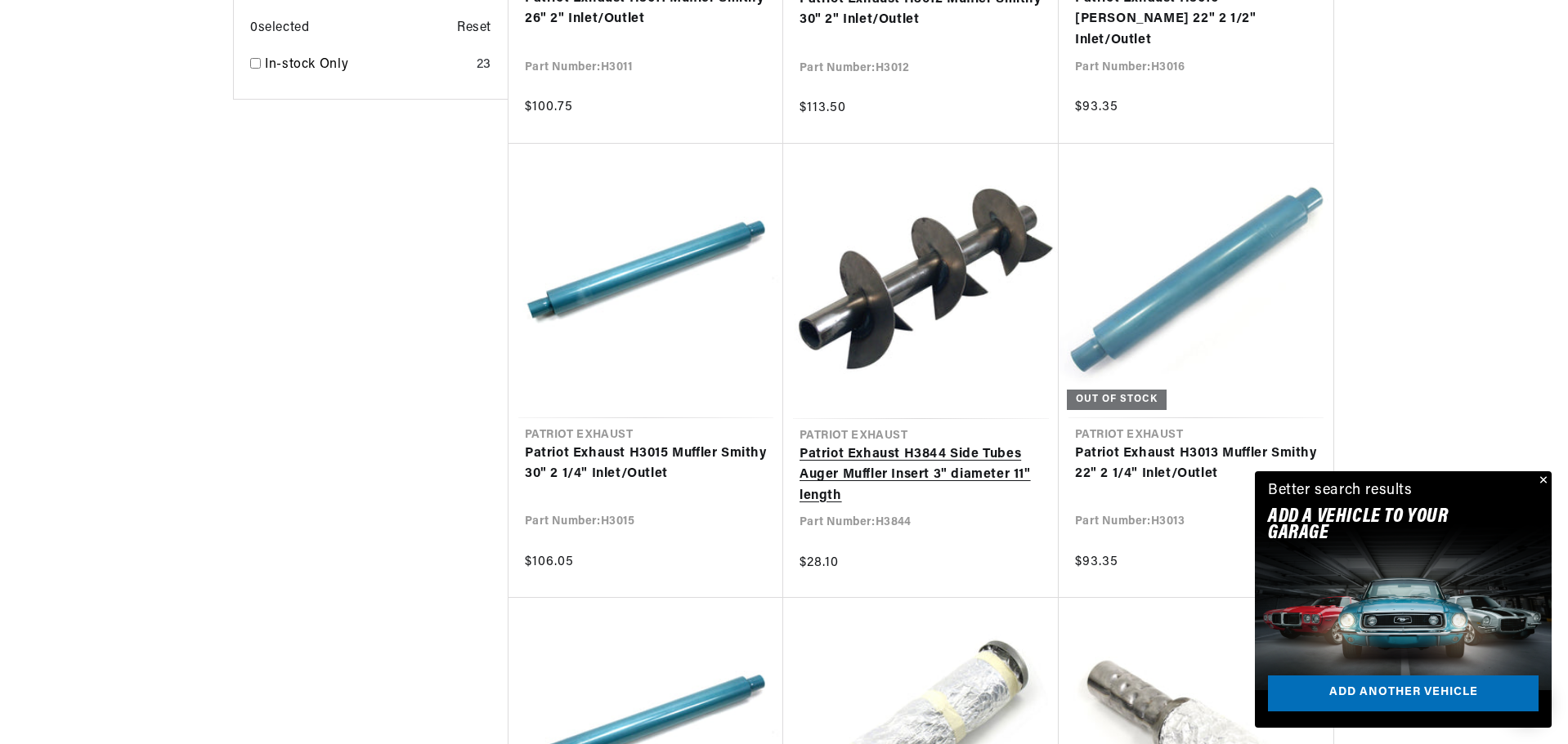
scroll to position [0, 496]
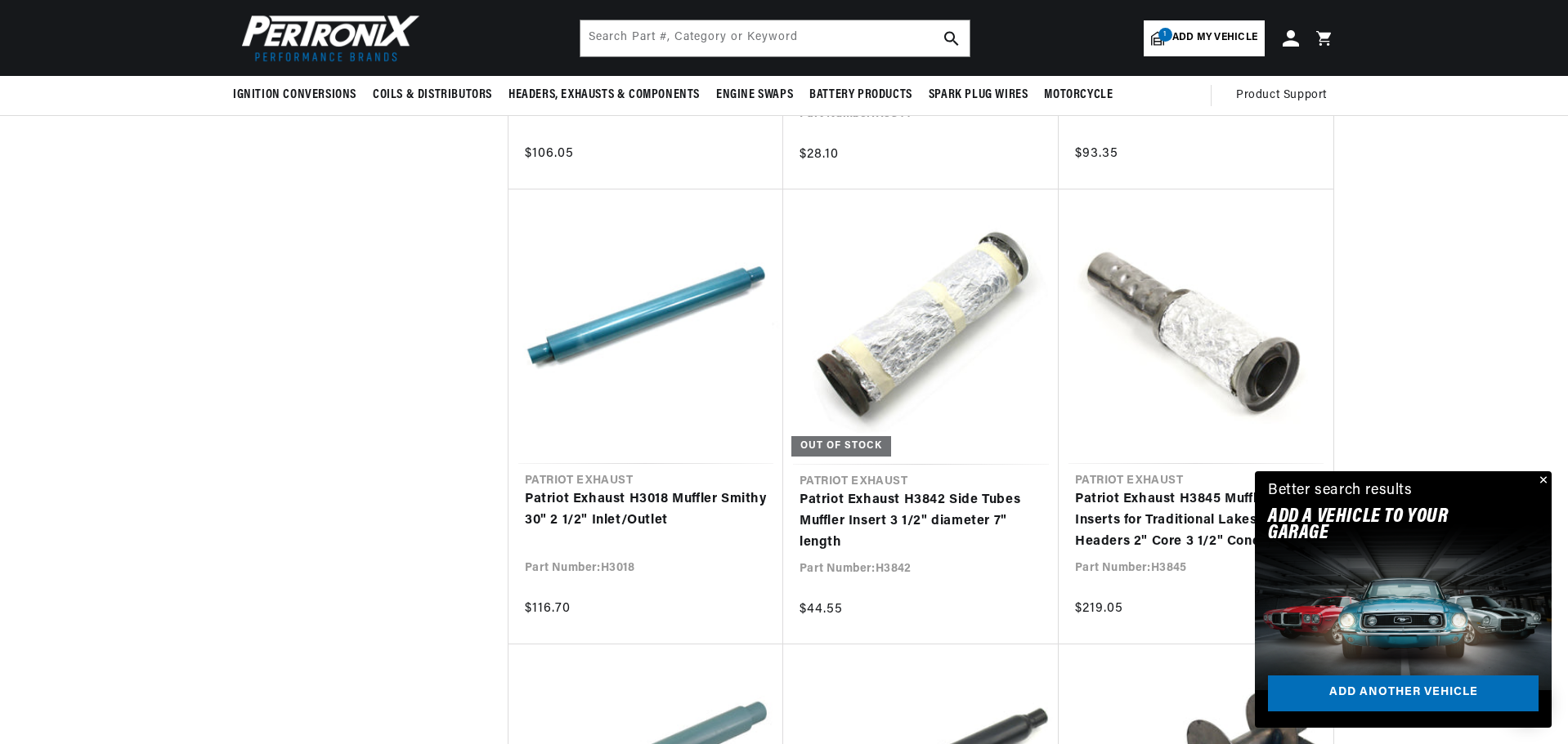
click at [1545, 480] on button "Close" at bounding box center [1541, 481] width 20 height 20
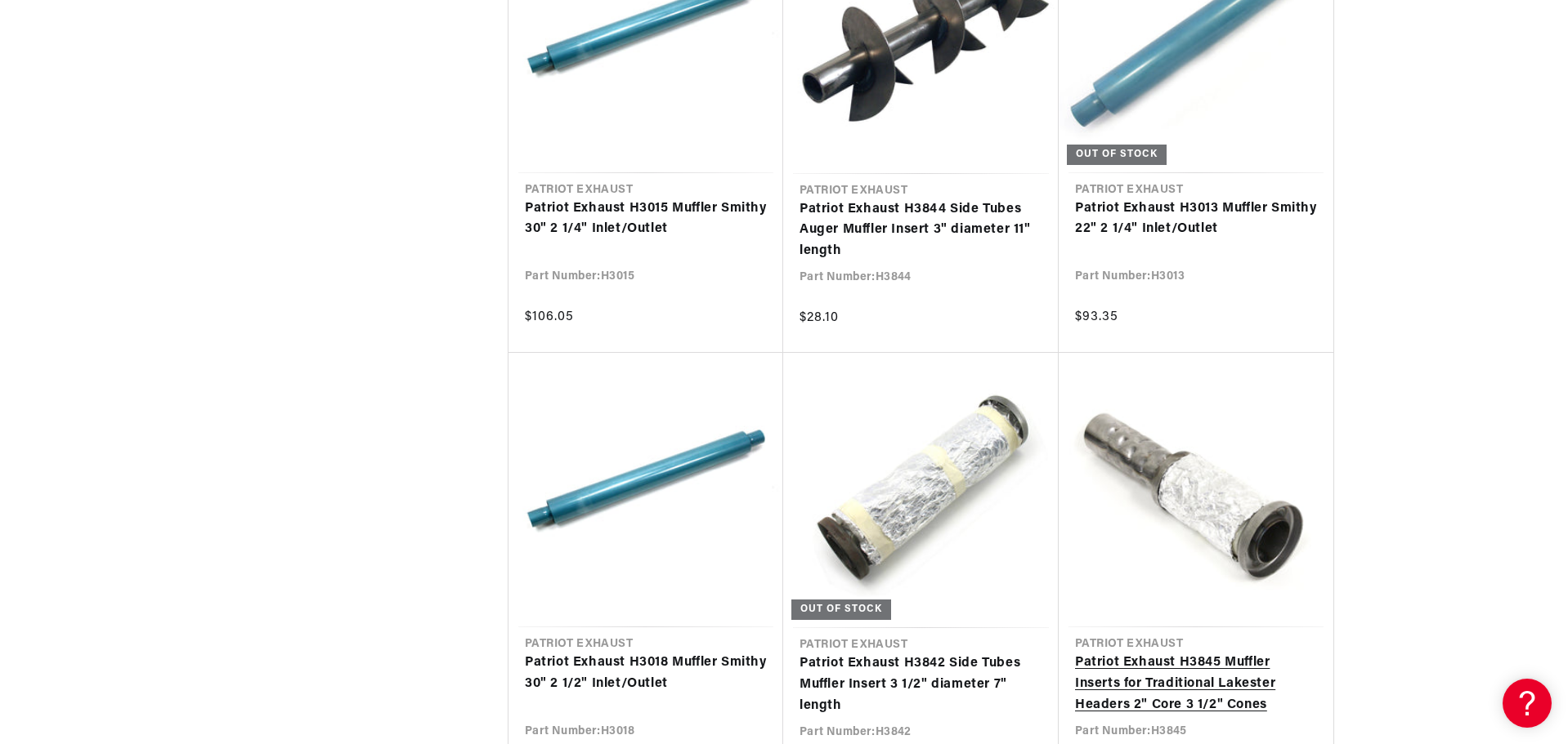
scroll to position [0, 496]
click at [1222, 653] on link "Patriot Exhaust H3845 Muffler Inserts for Traditional Lakester Headers 2" Core …" at bounding box center [1196, 685] width 242 height 63
